Goal: Check status: Check status

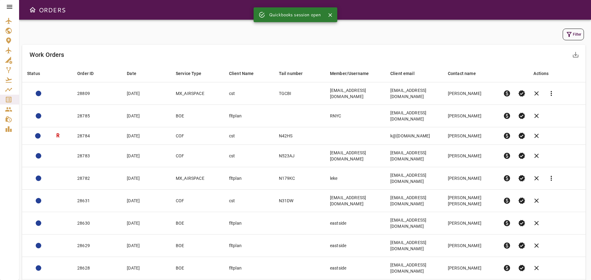
click at [12, 7] on icon at bounding box center [10, 7] width 6 height 4
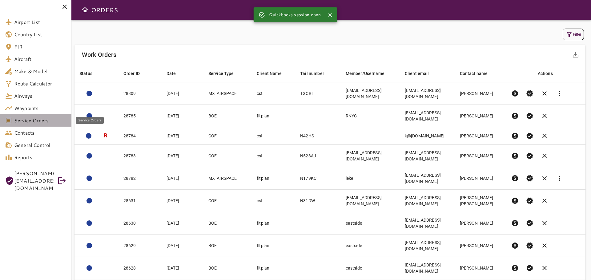
click at [42, 120] on span "Service Orders" at bounding box center [40, 120] width 52 height 7
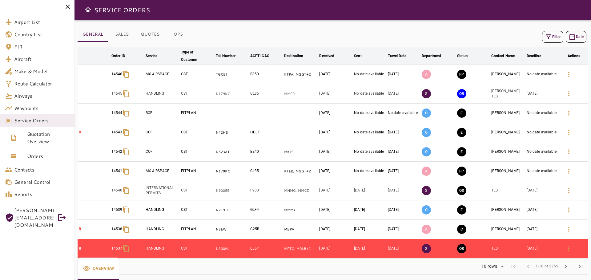
click at [556, 41] on button "Filter" at bounding box center [552, 37] width 21 height 12
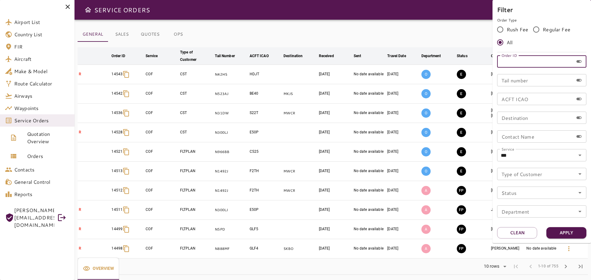
click at [524, 61] on input "Order ID" at bounding box center [535, 61] width 76 height 12
paste input "*****"
type input "*****"
click at [567, 232] on button "Apply" at bounding box center [567, 233] width 40 height 11
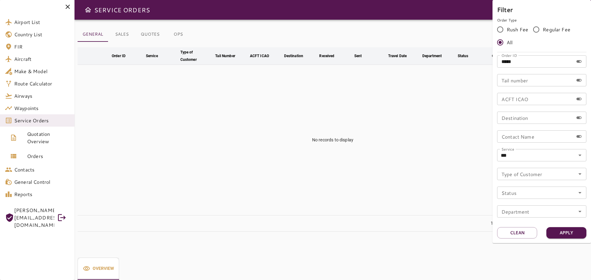
click at [34, 157] on div at bounding box center [295, 140] width 591 height 280
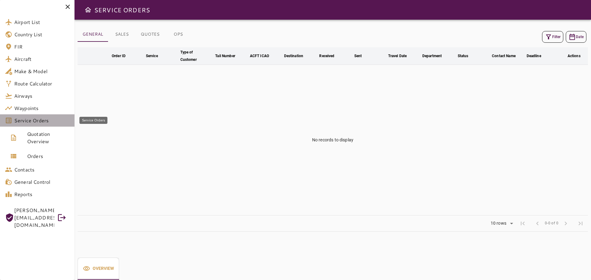
click at [33, 123] on span "Service Orders" at bounding box center [41, 120] width 55 height 7
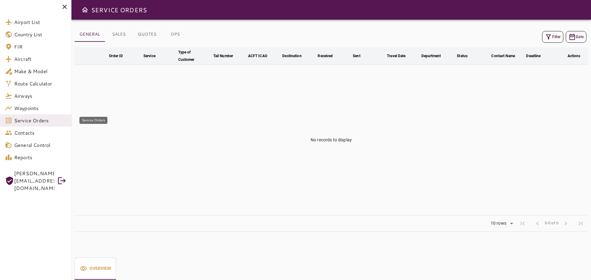
click at [33, 123] on span "Service Orders" at bounding box center [40, 120] width 52 height 7
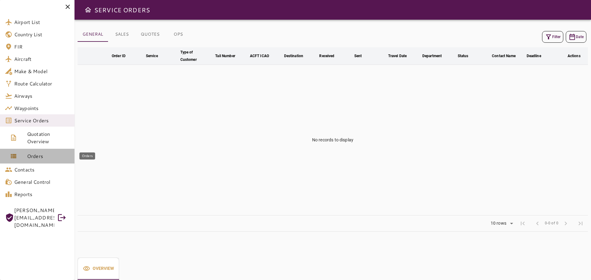
click at [39, 158] on span "Orders" at bounding box center [48, 156] width 42 height 7
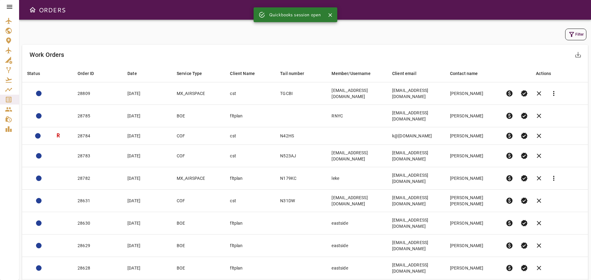
click at [12, 9] on icon at bounding box center [10, 7] width 6 height 4
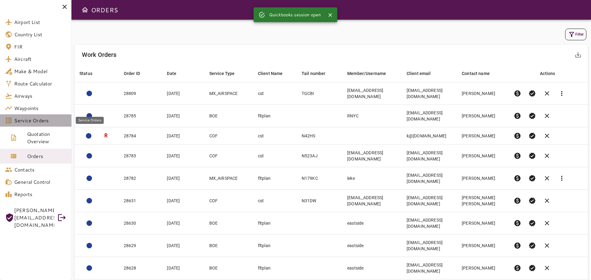
click at [36, 126] on link "Service Orders" at bounding box center [35, 121] width 71 height 12
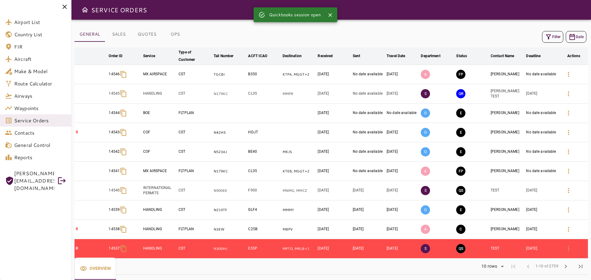
click at [551, 38] on icon "button" at bounding box center [548, 36] width 7 height 7
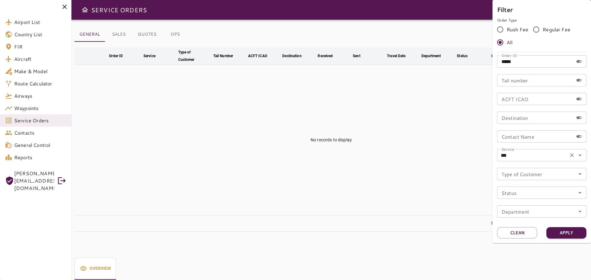
click at [572, 157] on icon "Clear" at bounding box center [572, 155] width 6 height 6
click at [567, 237] on button "Apply" at bounding box center [567, 233] width 40 height 11
click at [569, 233] on button "Apply" at bounding box center [567, 233] width 40 height 11
click at [527, 62] on input "*****" at bounding box center [535, 61] width 76 height 12
click at [525, 233] on button "Clean" at bounding box center [517, 233] width 40 height 11
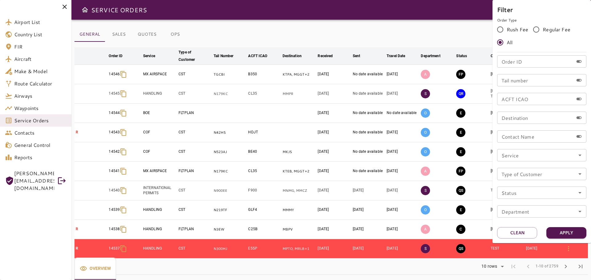
click at [524, 64] on input "Order ID" at bounding box center [535, 61] width 76 height 12
paste input "*****"
type input "*****"
click at [575, 237] on button "Apply" at bounding box center [567, 233] width 40 height 11
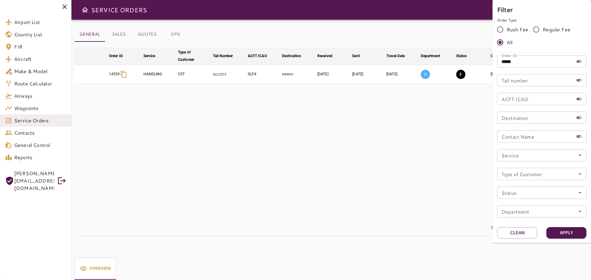
click at [442, 187] on div at bounding box center [295, 140] width 591 height 280
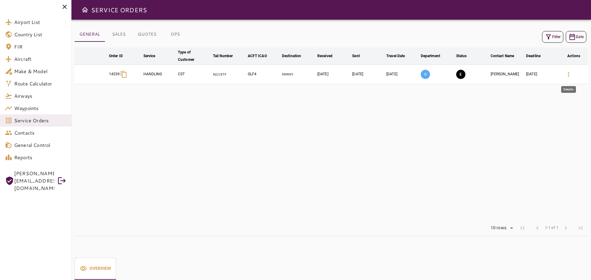
click at [567, 76] on icon "button" at bounding box center [568, 74] width 7 height 7
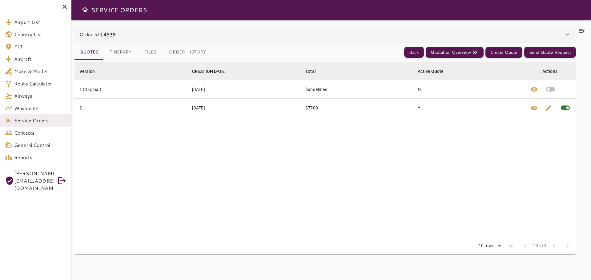
click at [583, 32] on icon at bounding box center [582, 31] width 6 height 4
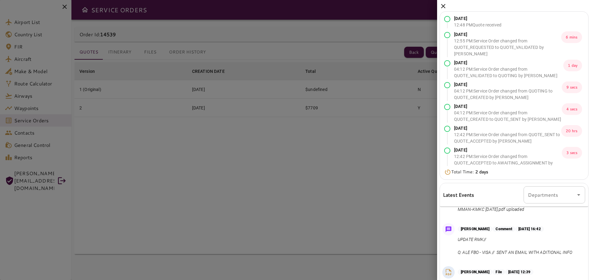
scroll to position [262, 0]
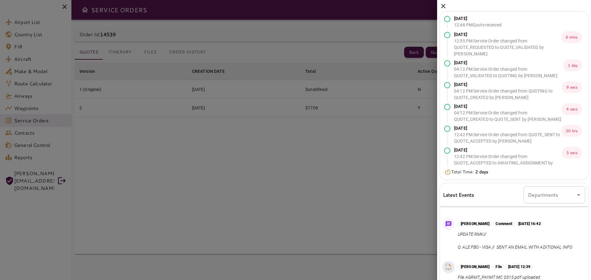
click at [442, 7] on icon at bounding box center [443, 5] width 7 height 7
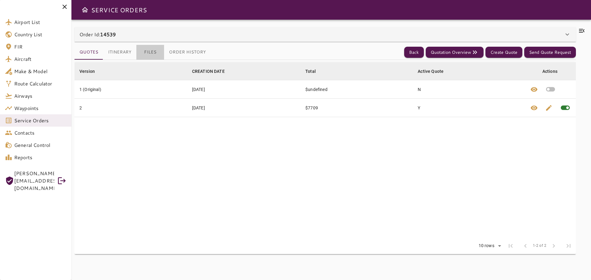
click at [151, 54] on button "Files" at bounding box center [150, 52] width 28 height 15
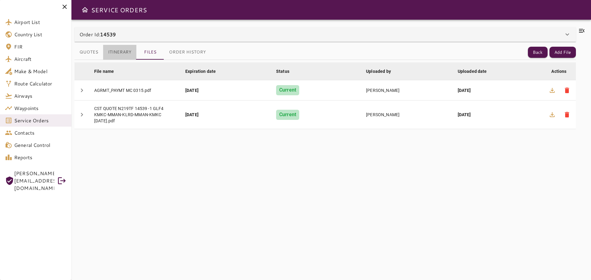
click at [127, 53] on button "Itinerary" at bounding box center [119, 52] width 33 height 15
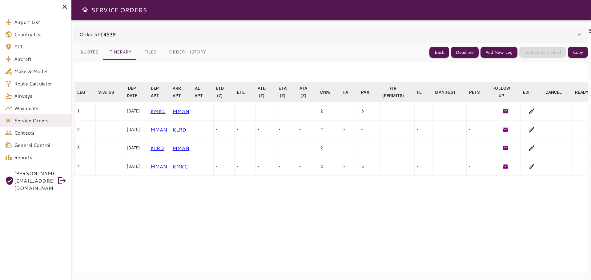
click at [149, 53] on button "Files" at bounding box center [150, 52] width 28 height 15
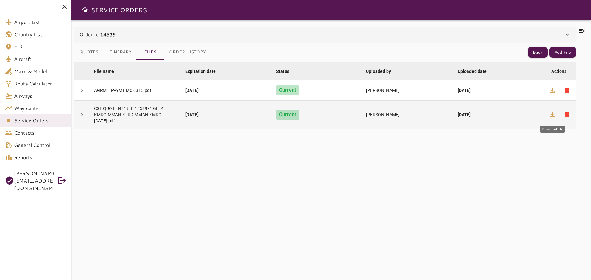
click at [554, 114] on icon "button" at bounding box center [552, 114] width 7 height 7
